Goal: Task Accomplishment & Management: Complete application form

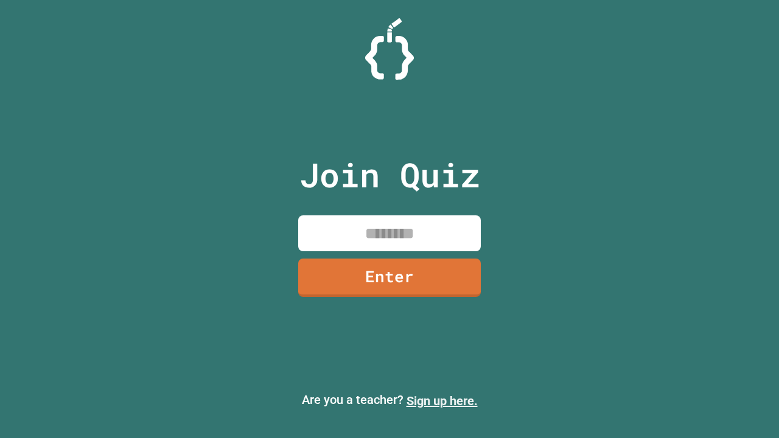
click at [442, 401] on link "Sign up here." at bounding box center [441, 401] width 71 height 15
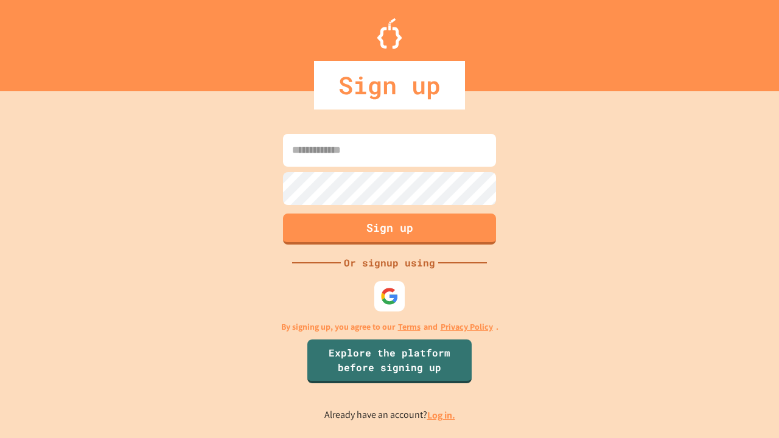
click at [442, 415] on link "Log in." at bounding box center [441, 415] width 28 height 13
